Goal: Task Accomplishment & Management: Use online tool/utility

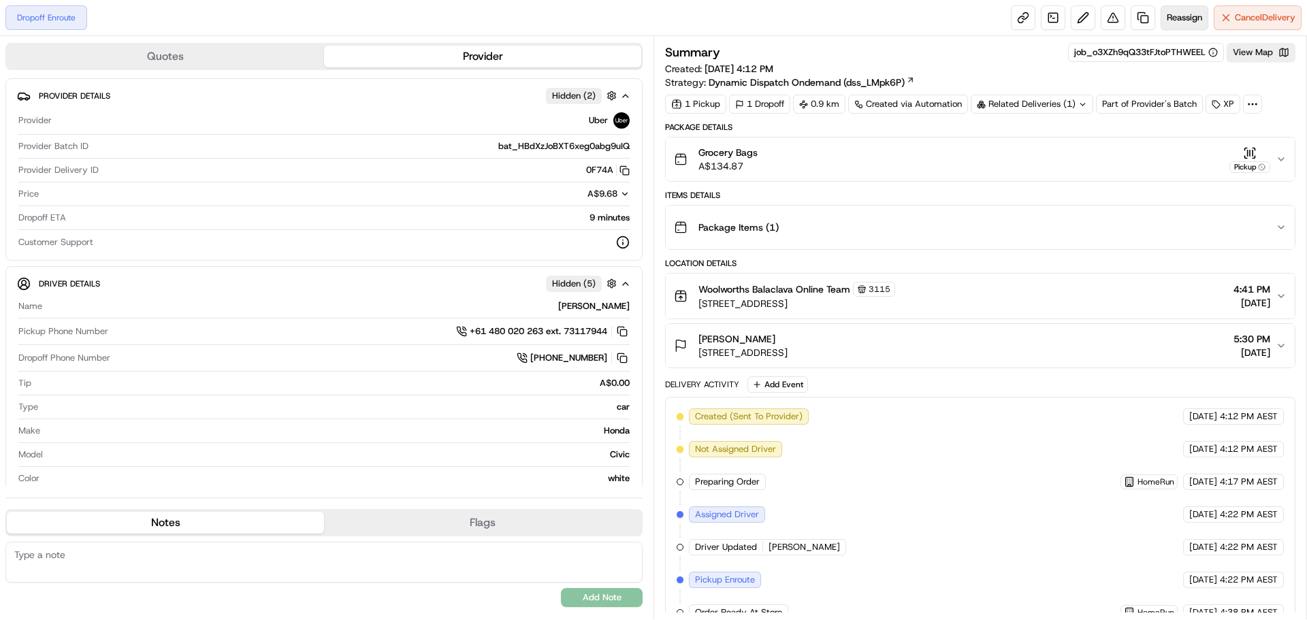
click at [1179, 19] on span "Reassign" at bounding box center [1184, 18] width 35 height 12
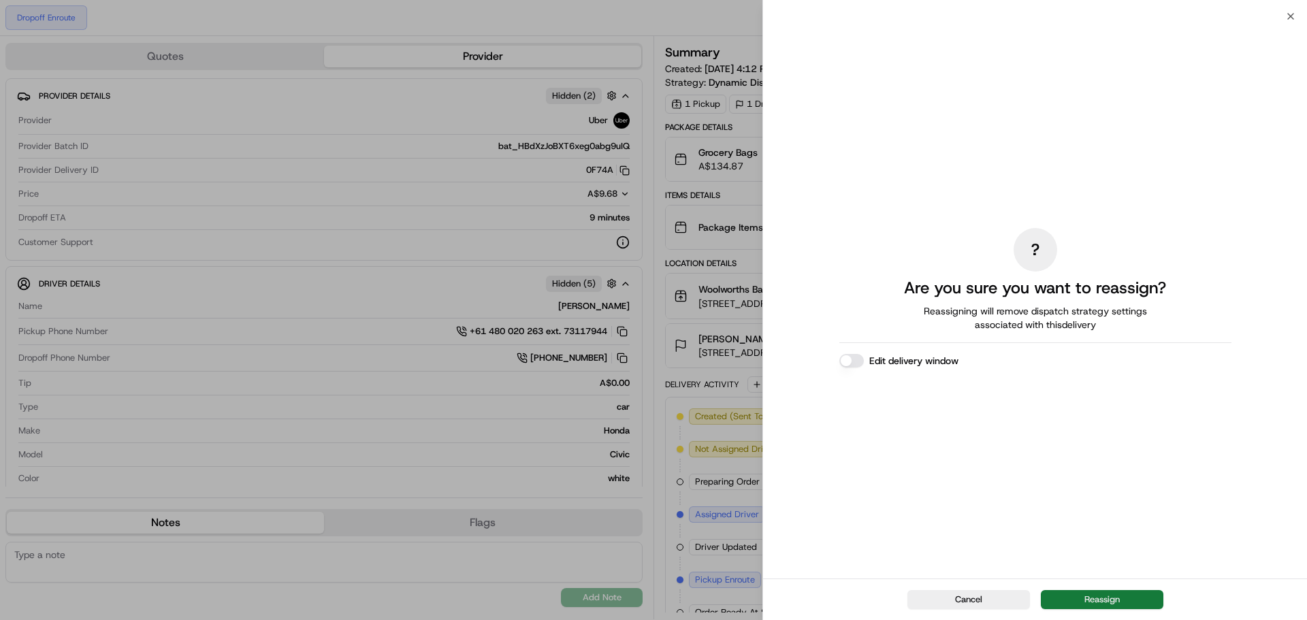
click at [1095, 597] on button "Reassign" at bounding box center [1102, 599] width 123 height 19
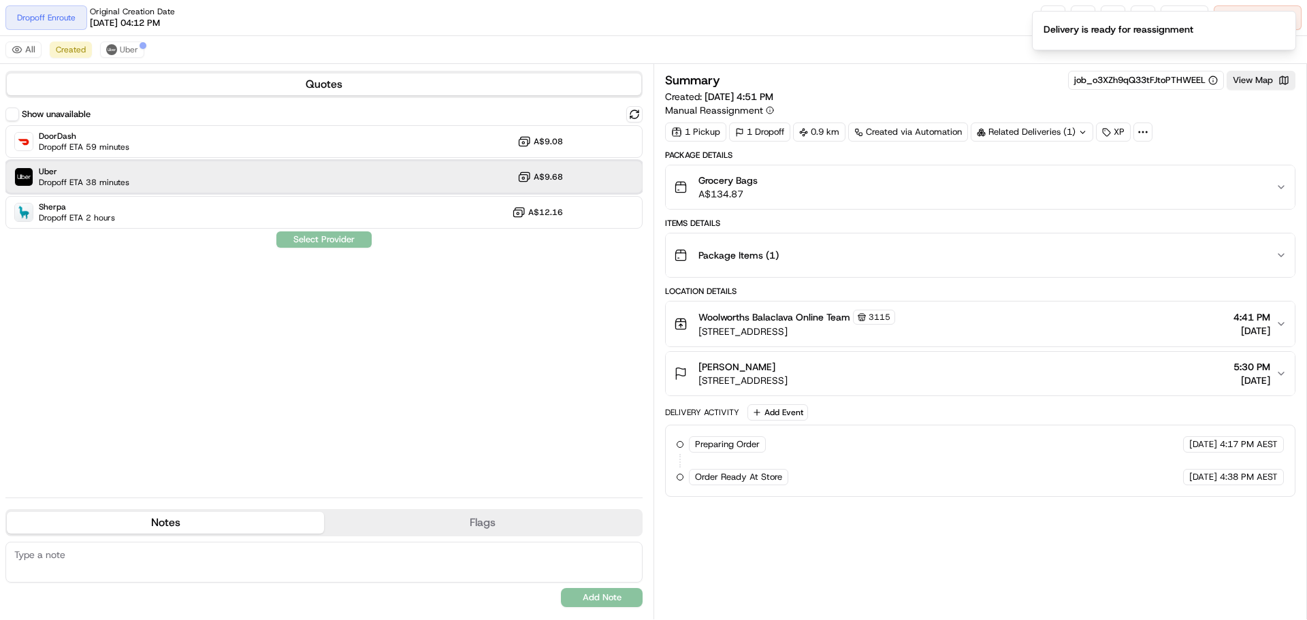
click at [257, 174] on div "Uber Dropoff ETA 38 minutes A$9.68" at bounding box center [323, 177] width 637 height 33
click at [323, 244] on button "Assign Provider" at bounding box center [324, 239] width 97 height 16
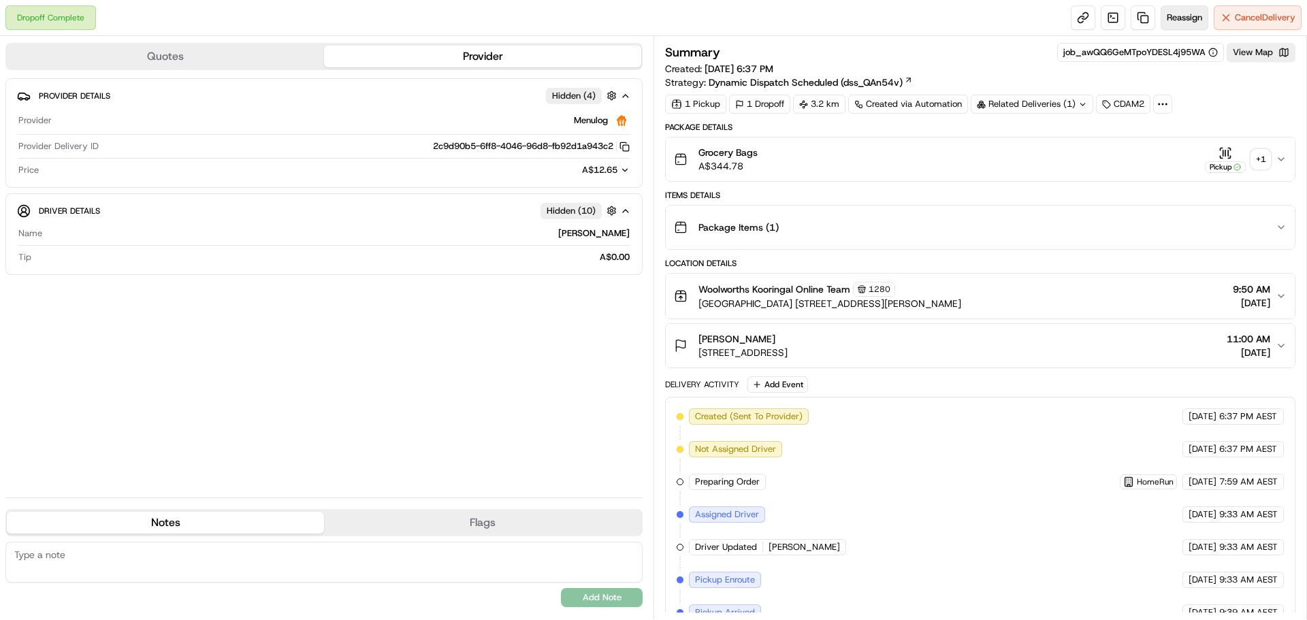
click at [1186, 17] on span "Reassign" at bounding box center [1184, 18] width 35 height 12
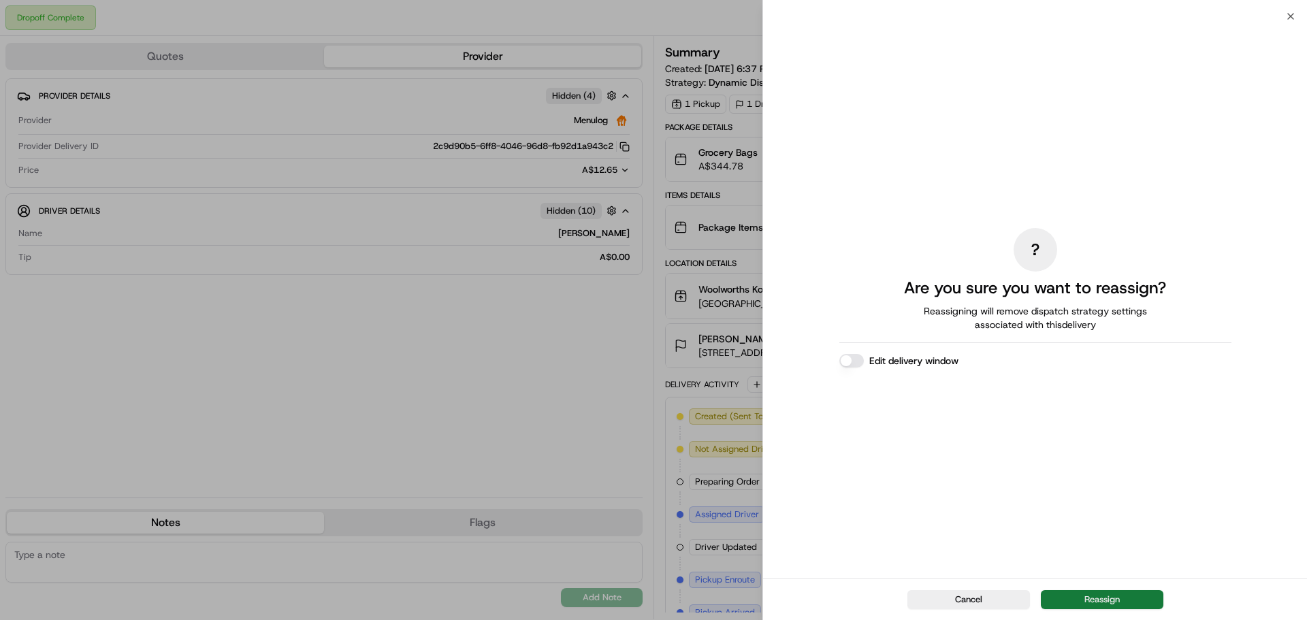
click at [1111, 598] on button "Reassign" at bounding box center [1102, 599] width 123 height 19
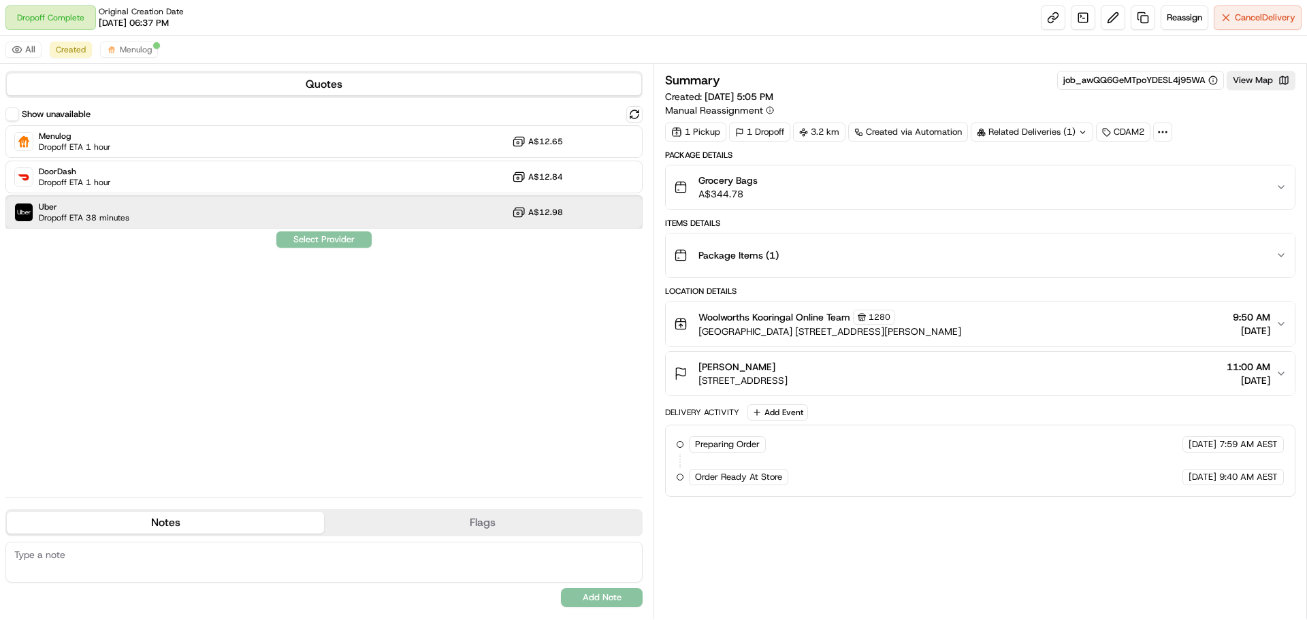
click at [336, 201] on div "Uber Dropoff ETA 38 minutes A$12.98" at bounding box center [323, 212] width 637 height 33
click at [342, 239] on button "Assign Provider" at bounding box center [324, 239] width 97 height 16
